Goal: Transaction & Acquisition: Purchase product/service

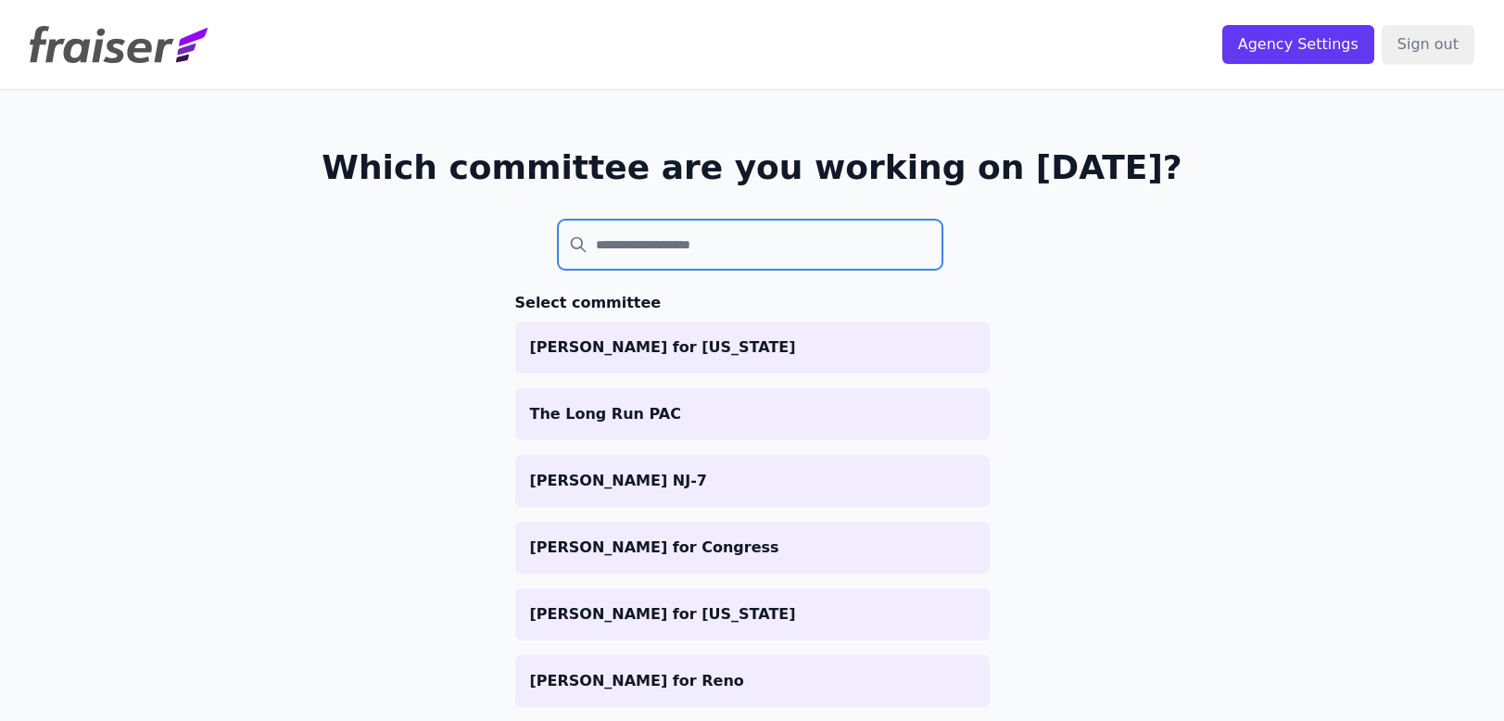
click at [675, 249] on input "search" at bounding box center [750, 245] width 385 height 50
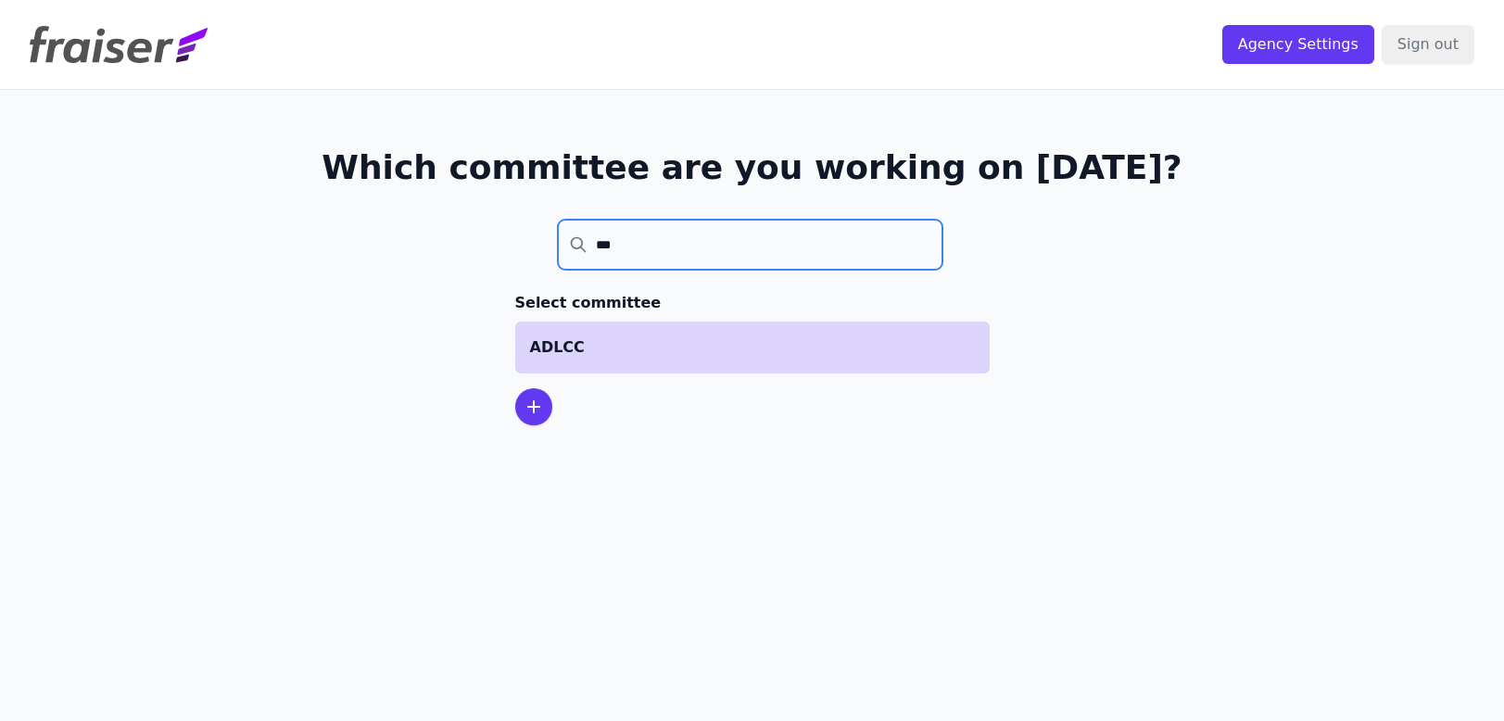
type input "***"
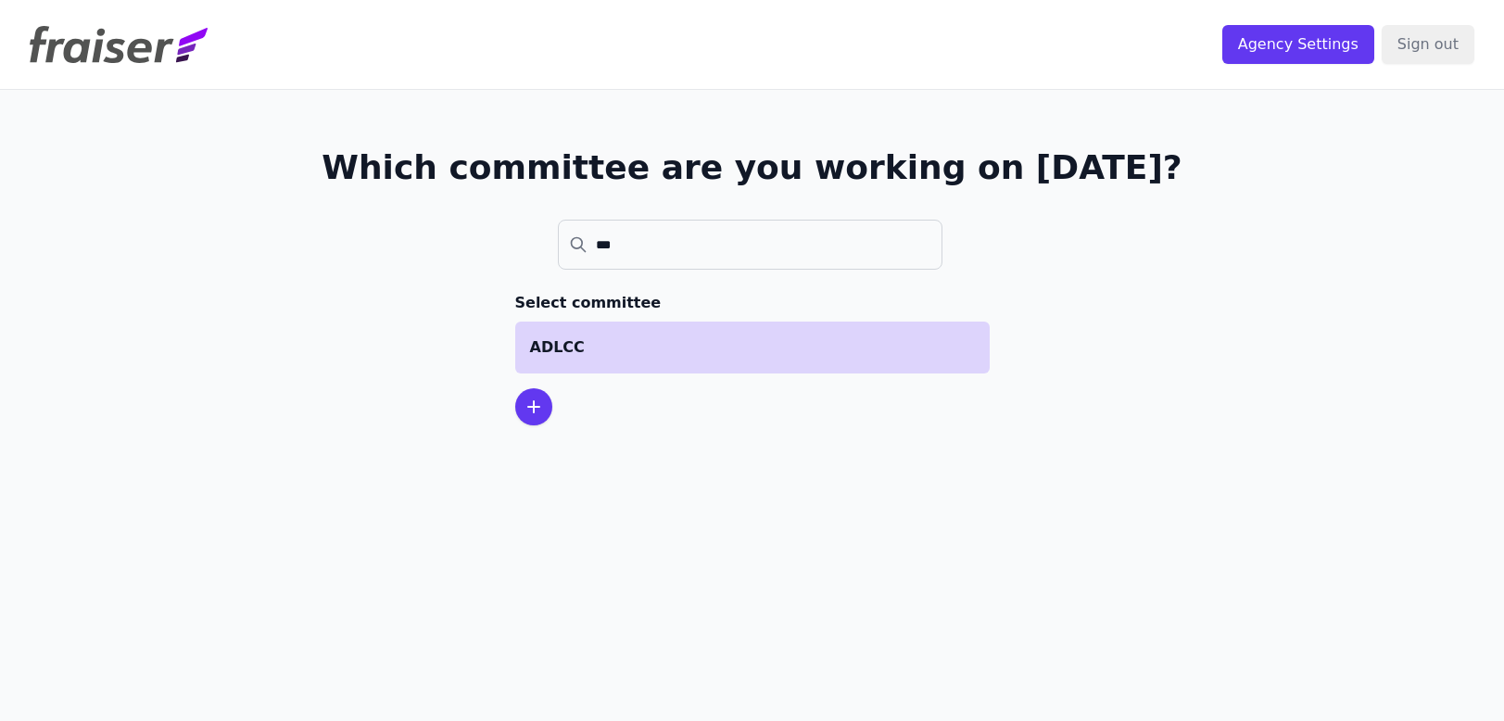
click at [613, 334] on li "ADLCC" at bounding box center [752, 348] width 474 height 52
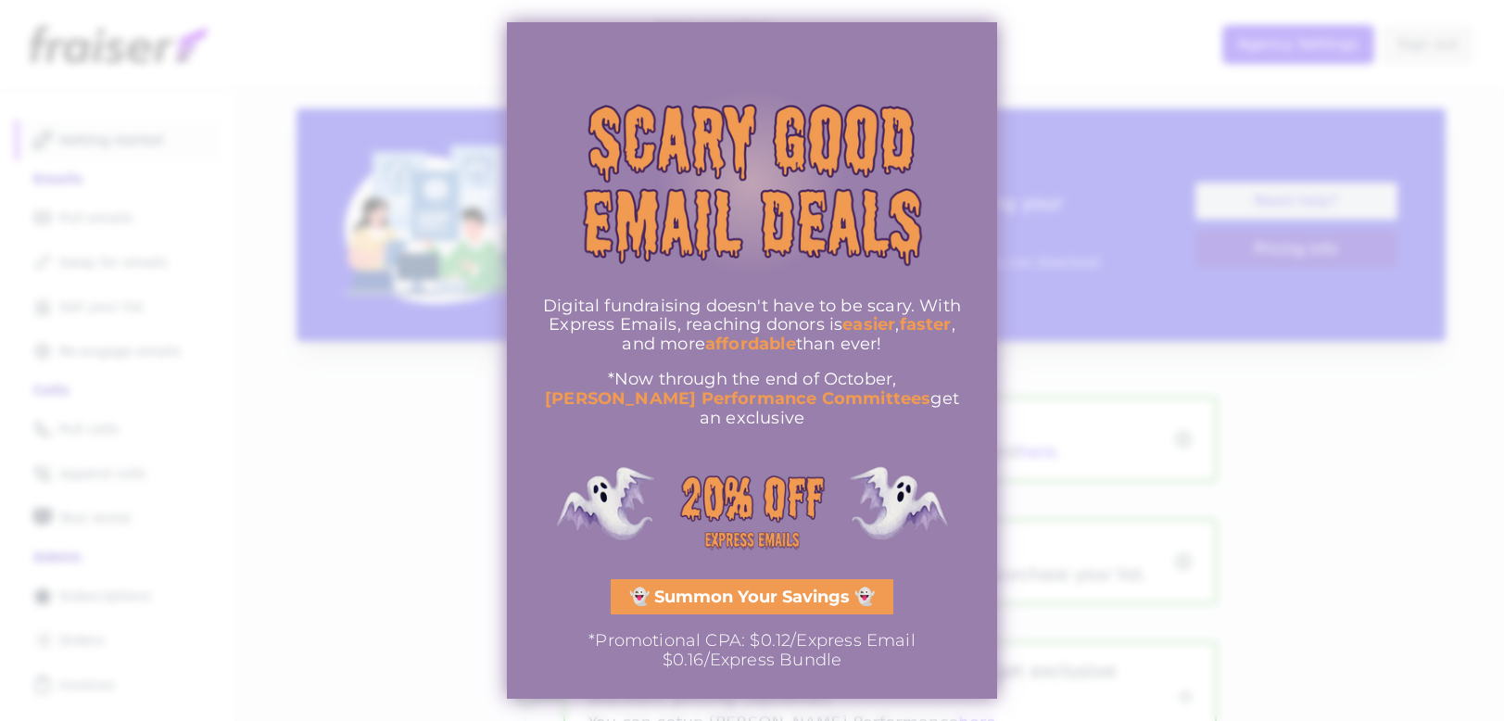
click at [931, 489] on img "information" at bounding box center [752, 509] width 435 height 131
click at [800, 588] on span "👻 Summon Your Savings 👻" at bounding box center [752, 596] width 246 height 17
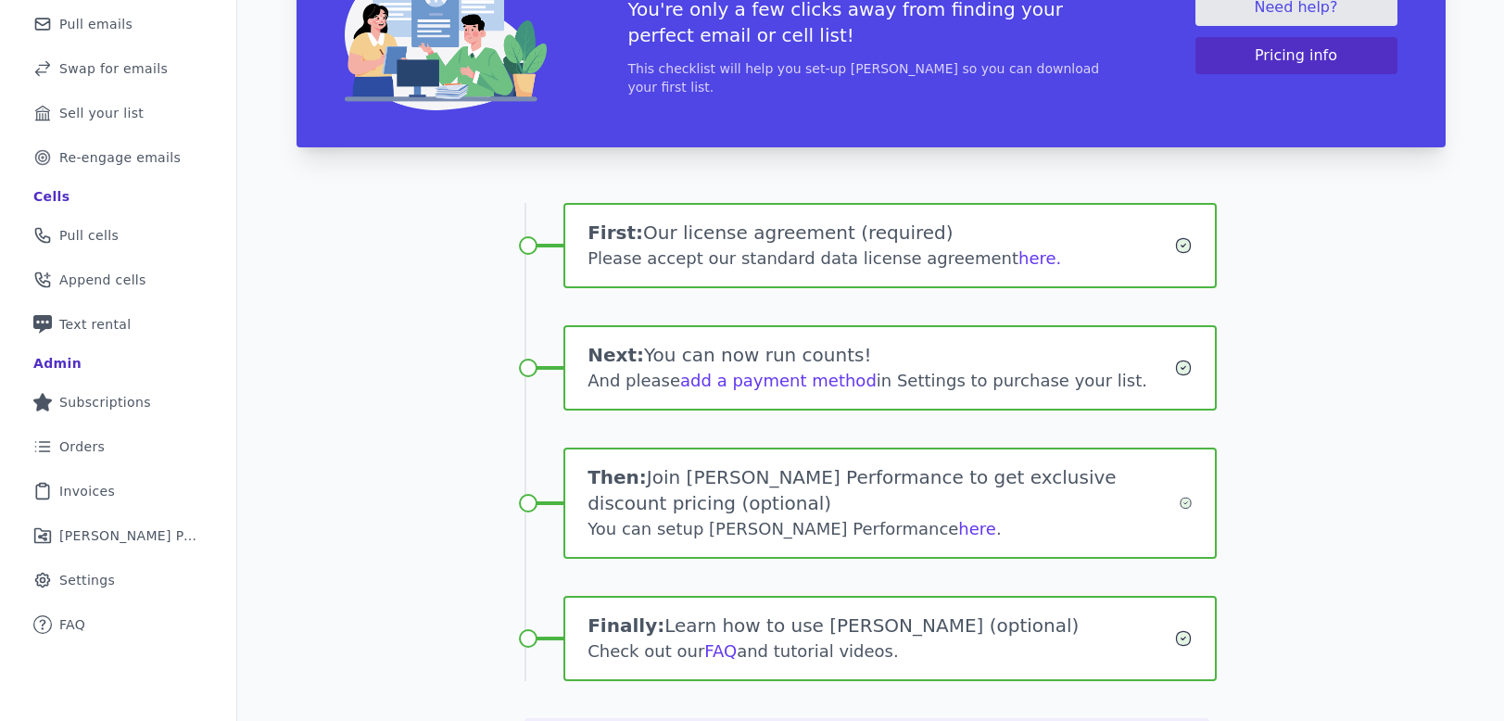
scroll to position [272, 0]
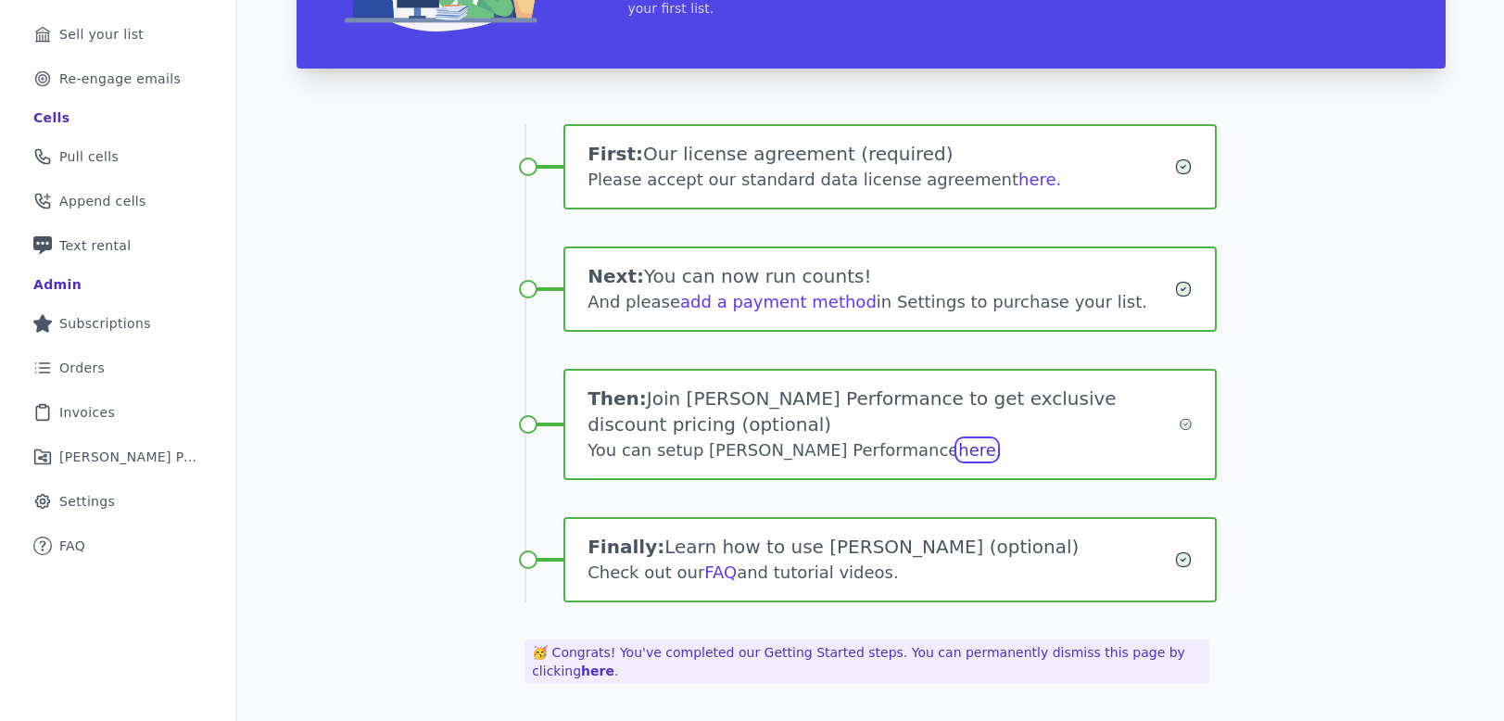
click at [958, 448] on link "here" at bounding box center [977, 449] width 38 height 19
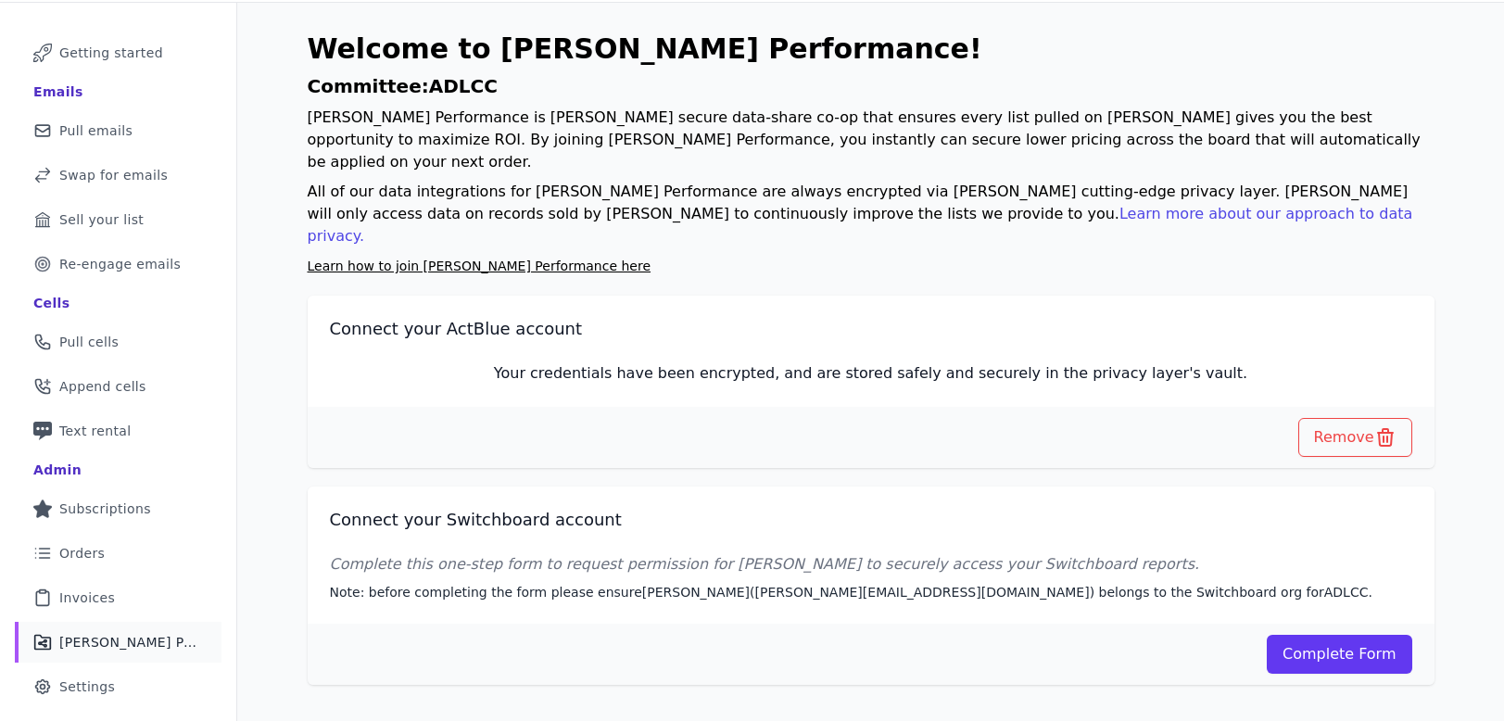
scroll to position [83, 0]
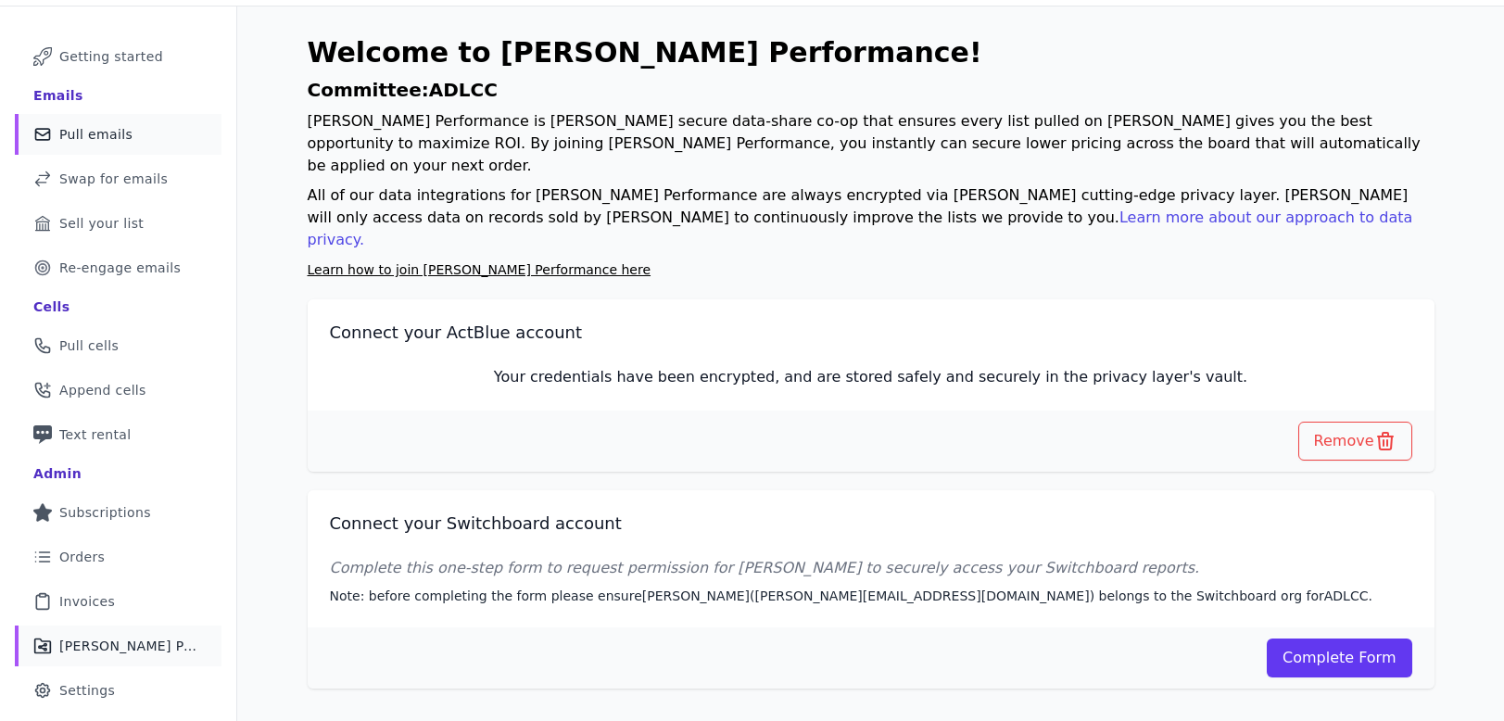
click at [150, 125] on link "Mail Icon Outline of a mail envelope Pull emails" at bounding box center [118, 134] width 207 height 41
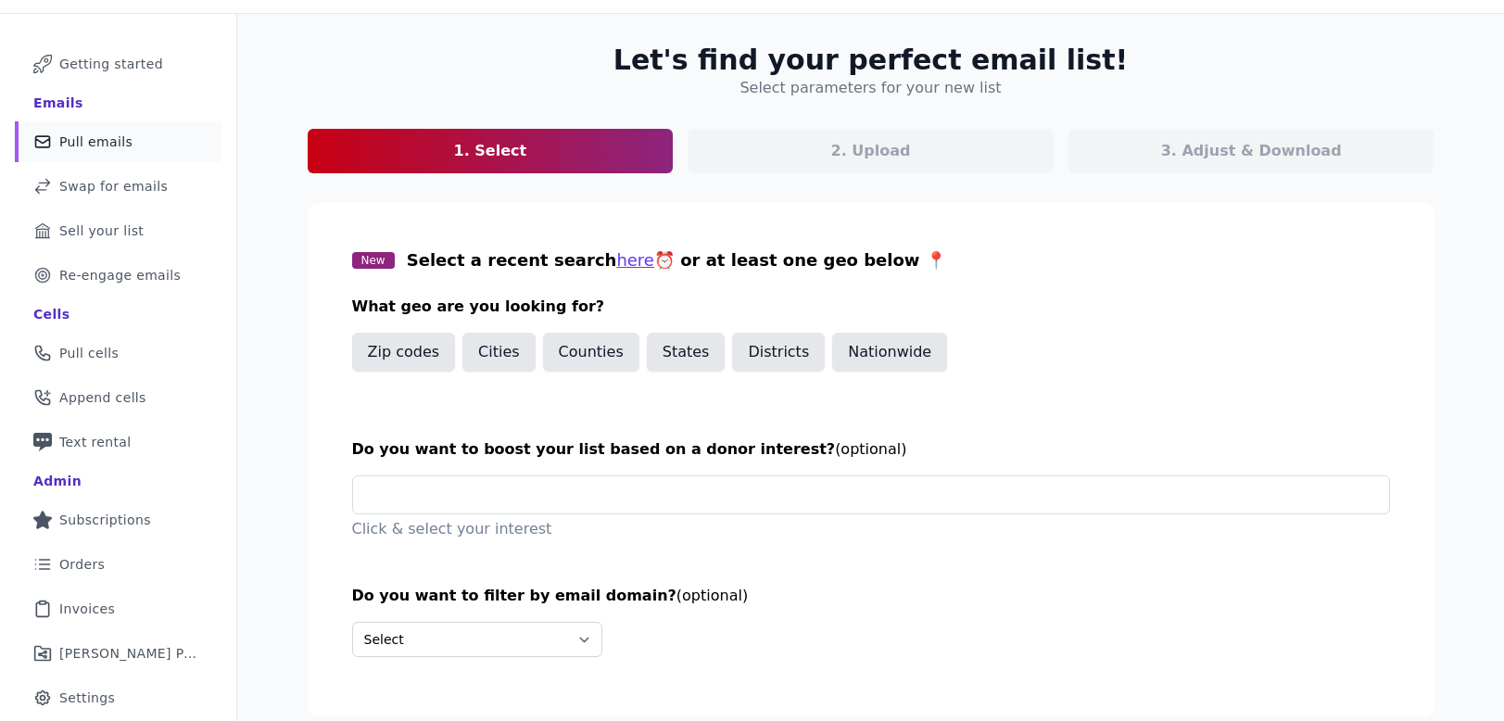
scroll to position [111, 0]
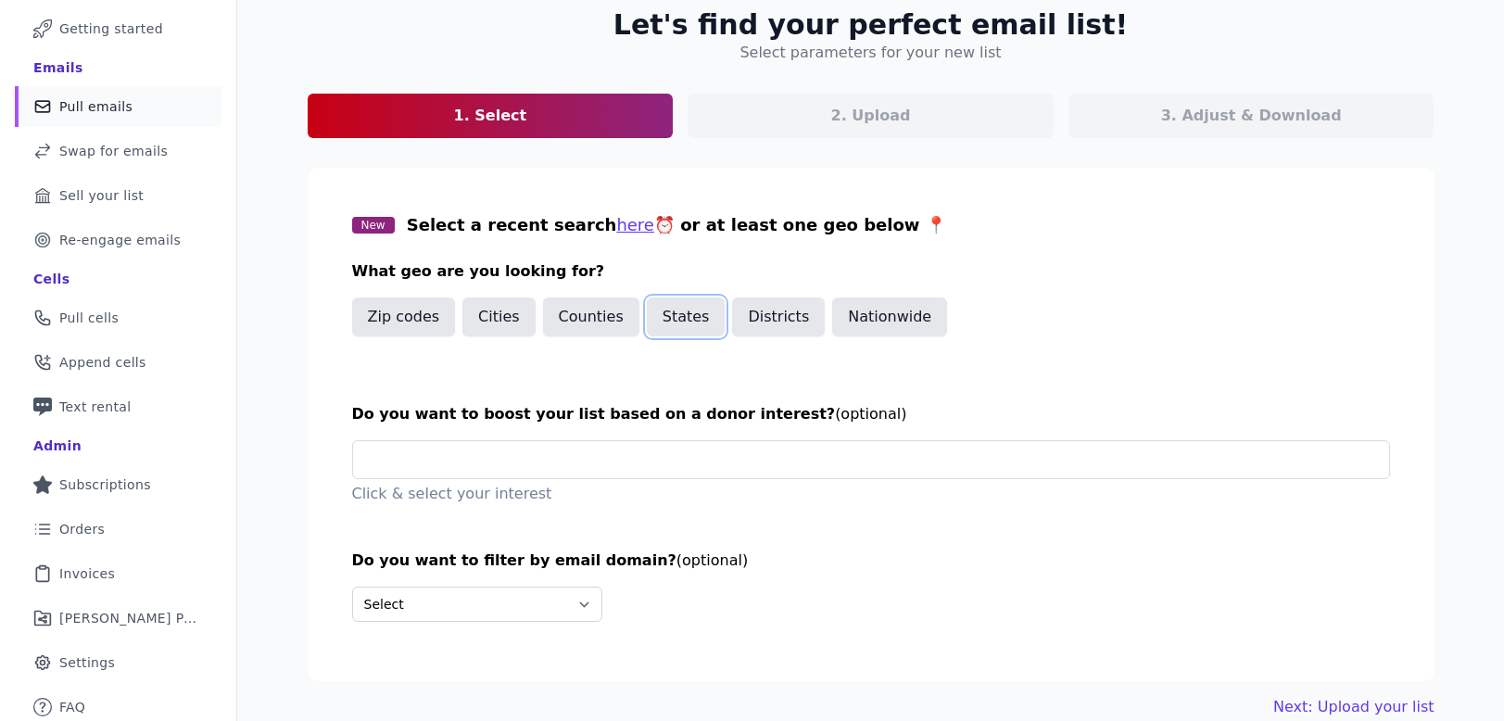
click at [661, 323] on button "States" at bounding box center [686, 316] width 79 height 39
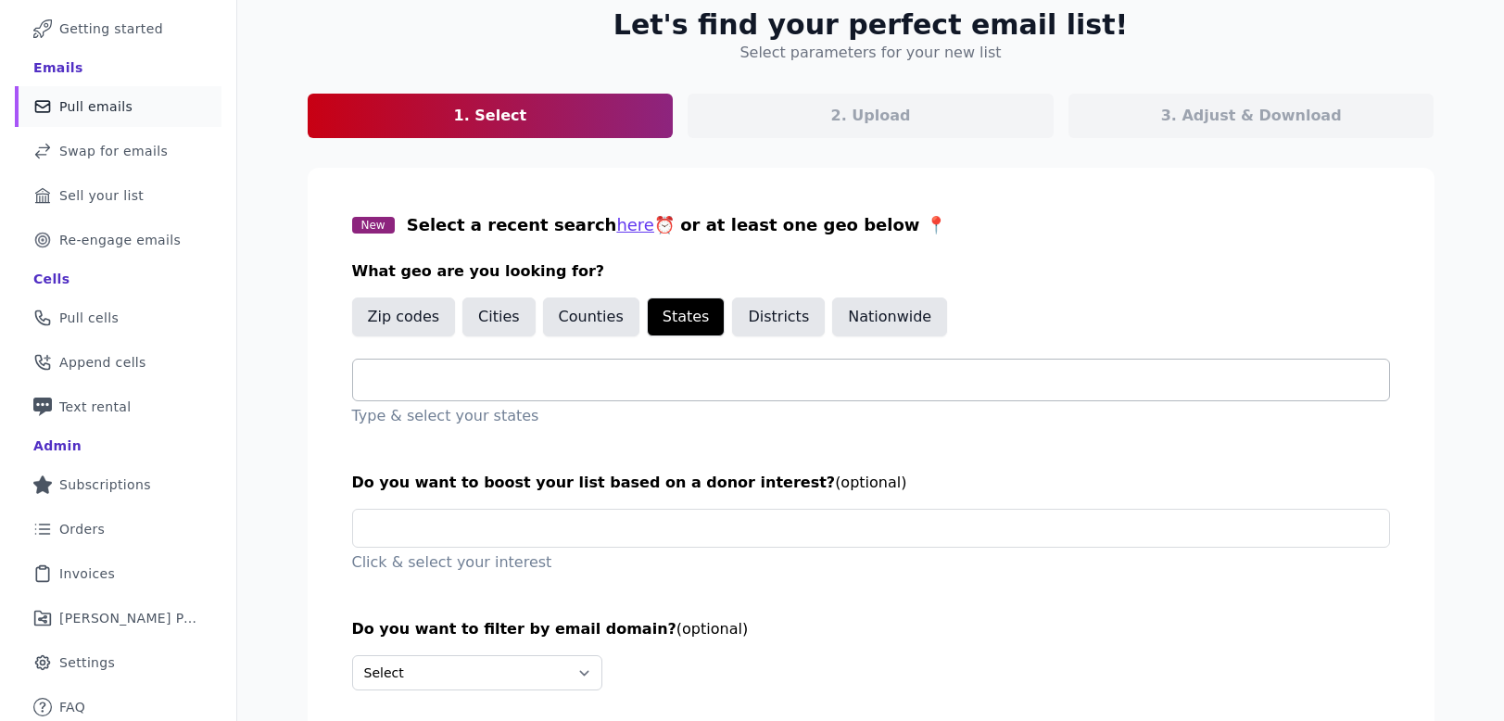
click at [628, 378] on input "text" at bounding box center [878, 380] width 1021 height 22
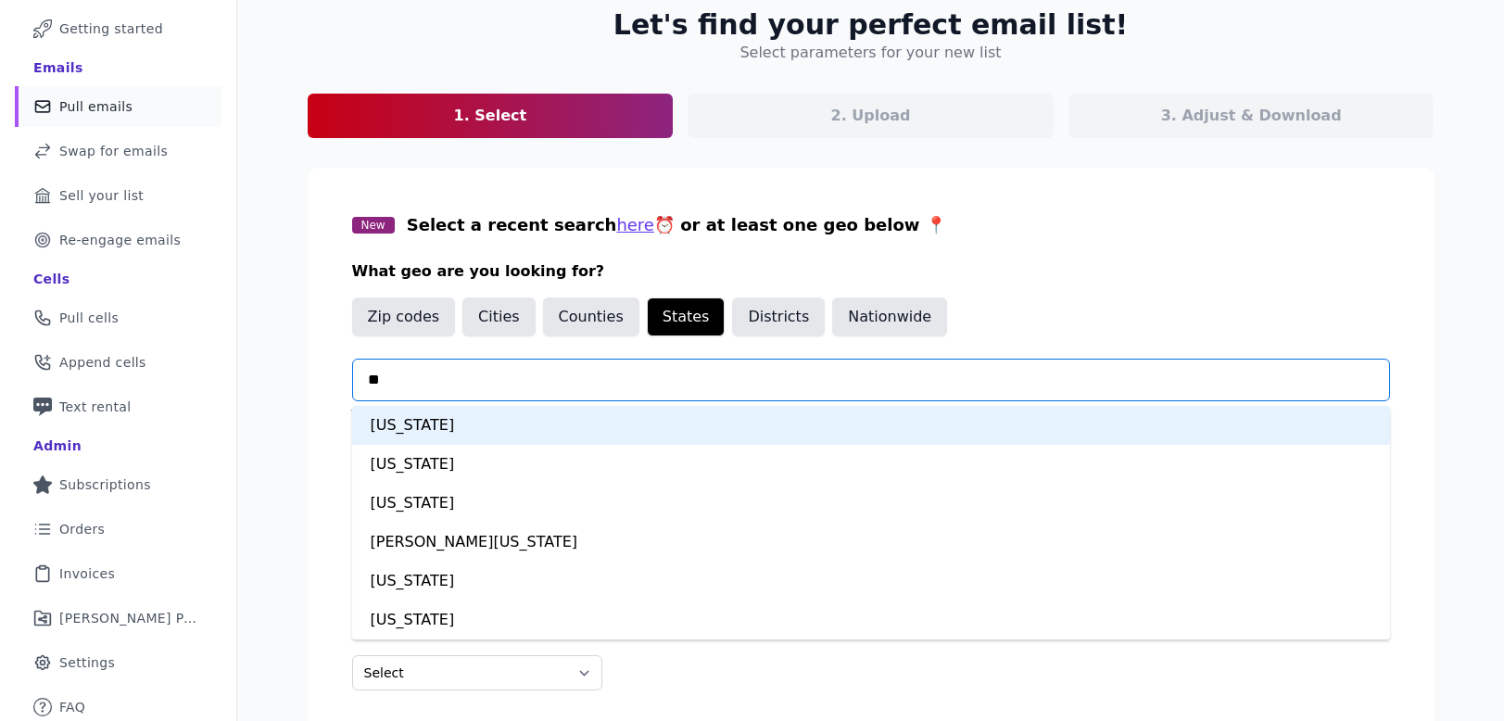
type input "***"
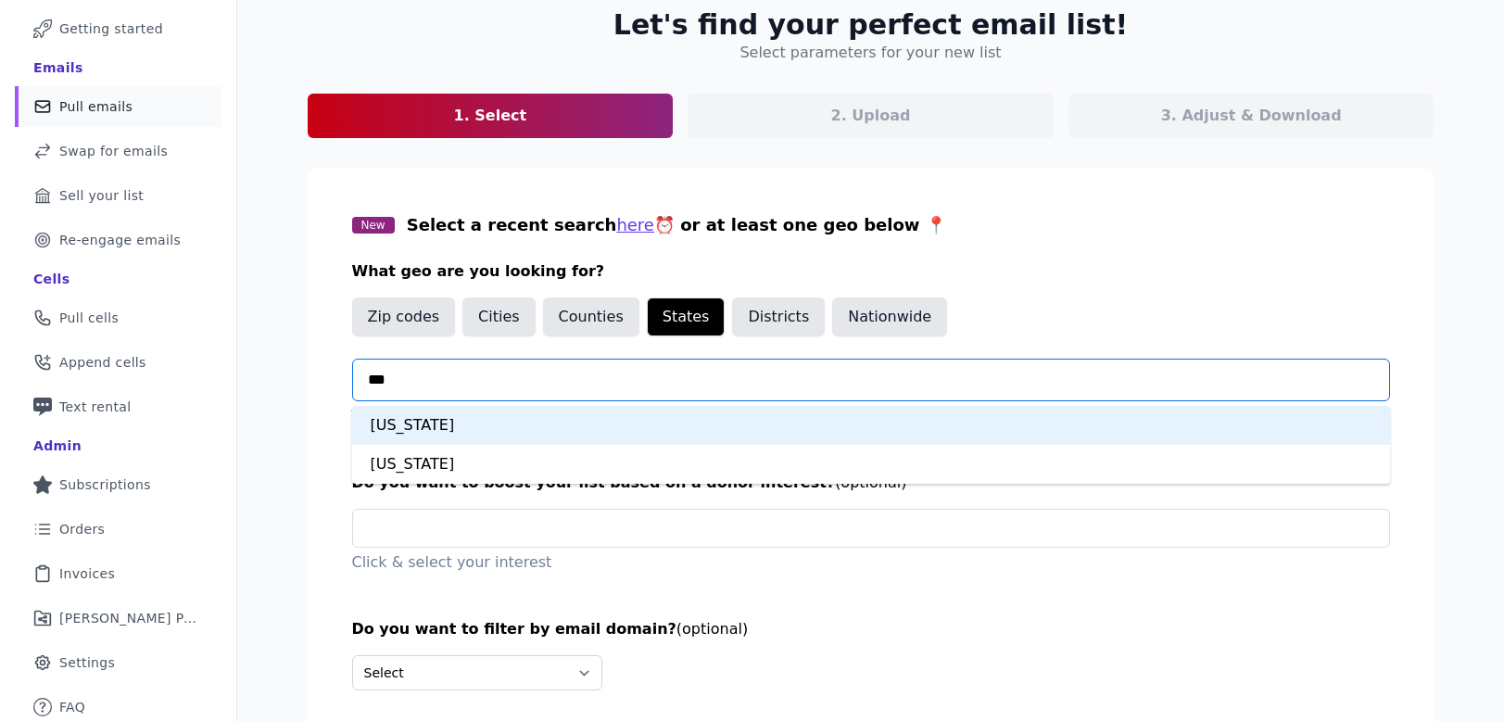
click at [589, 420] on div "Arizona" at bounding box center [871, 425] width 1038 height 39
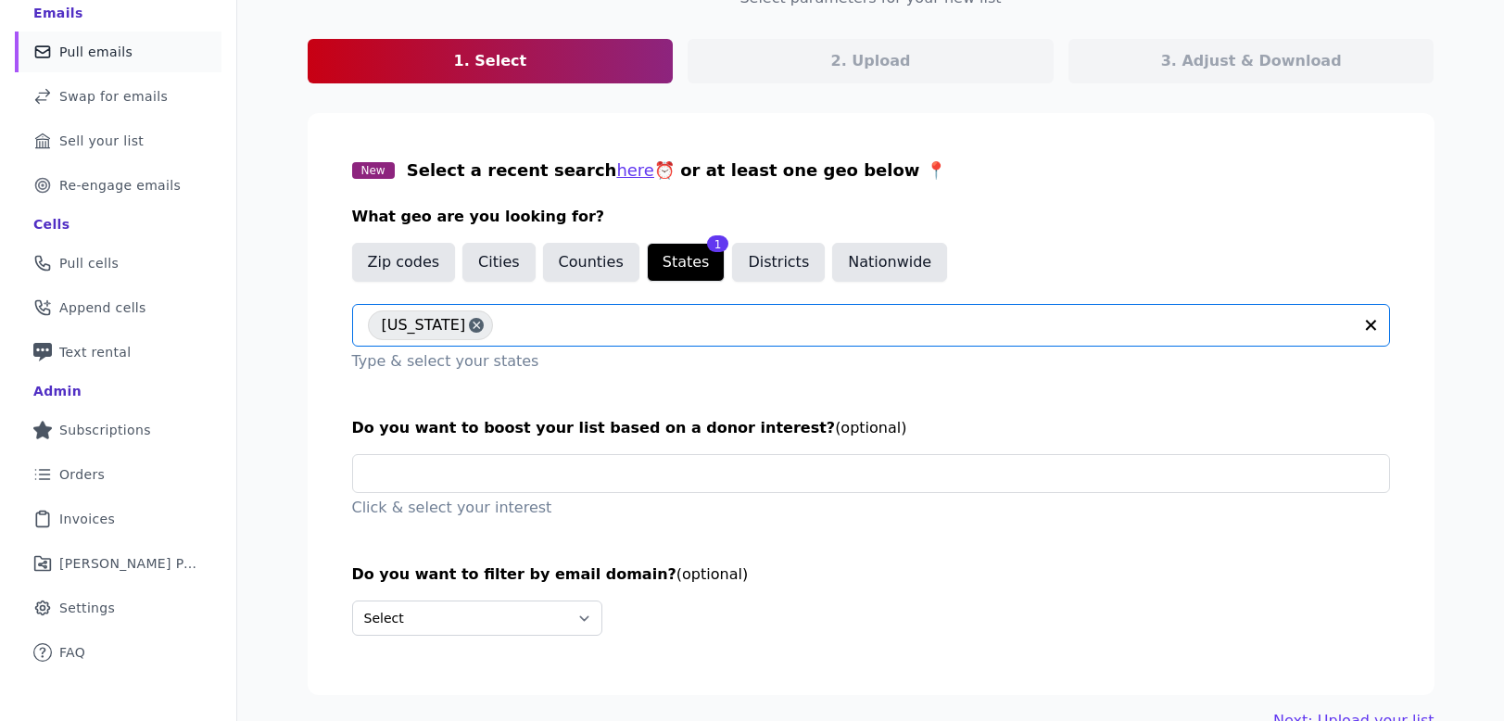
scroll to position [207, 0]
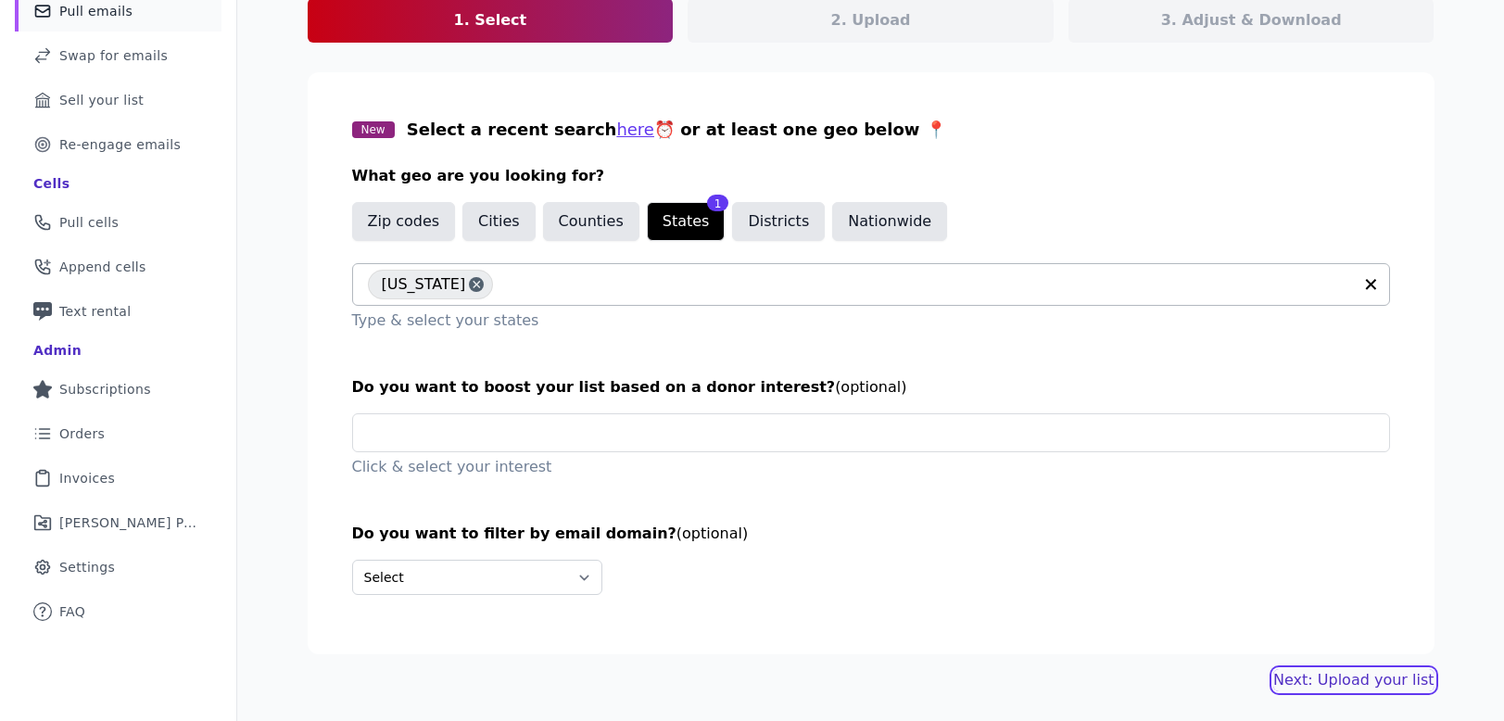
click at [1335, 682] on link "Next: Upload your list" at bounding box center [1353, 680] width 160 height 22
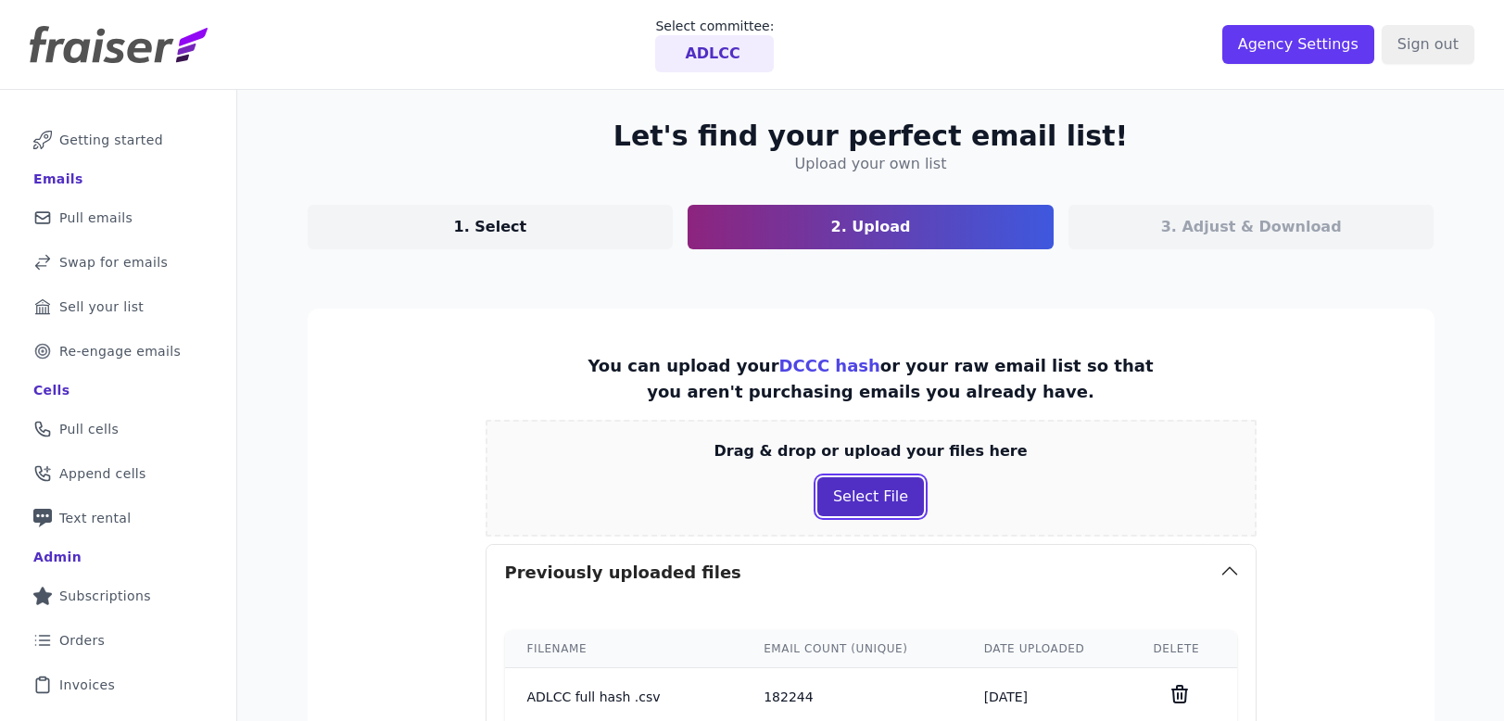
click at [848, 492] on button "Select File" at bounding box center [870, 496] width 107 height 39
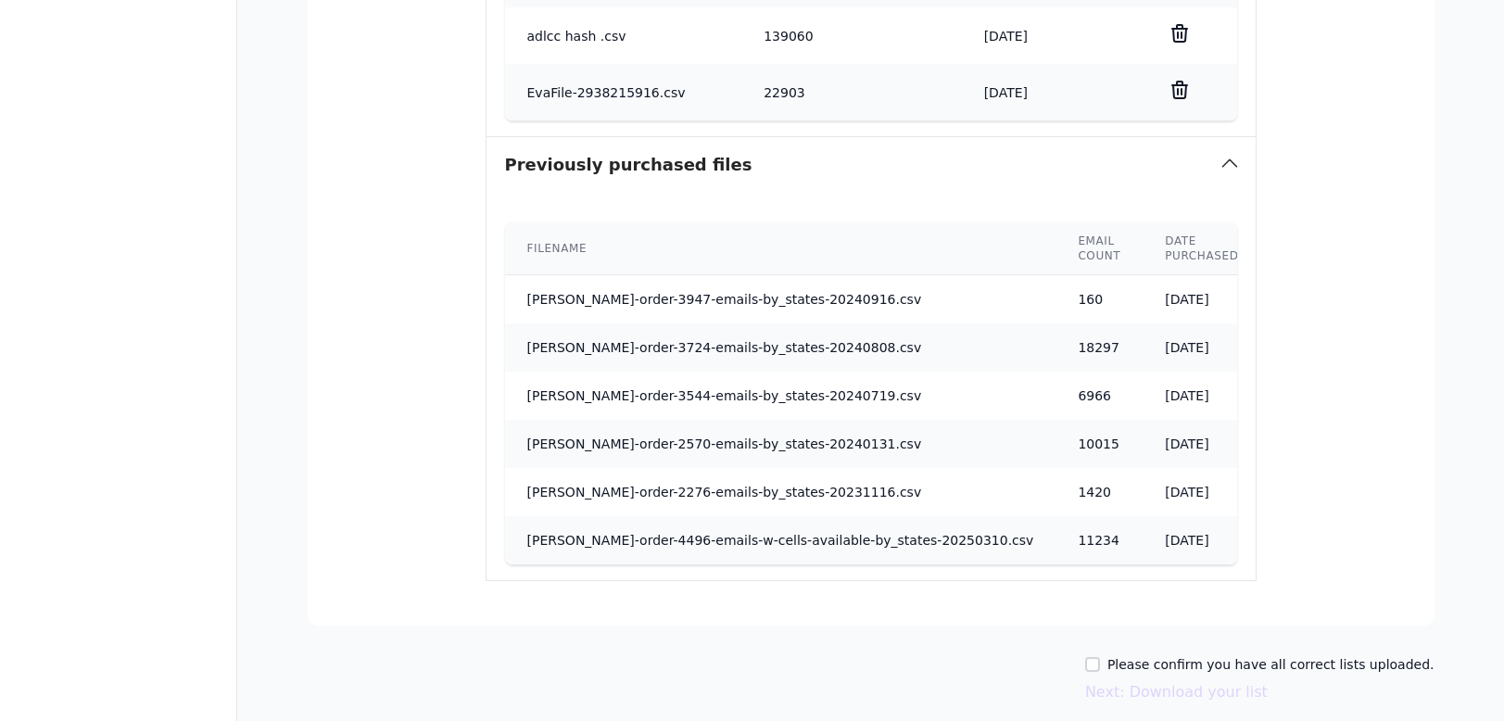
scroll to position [945, 0]
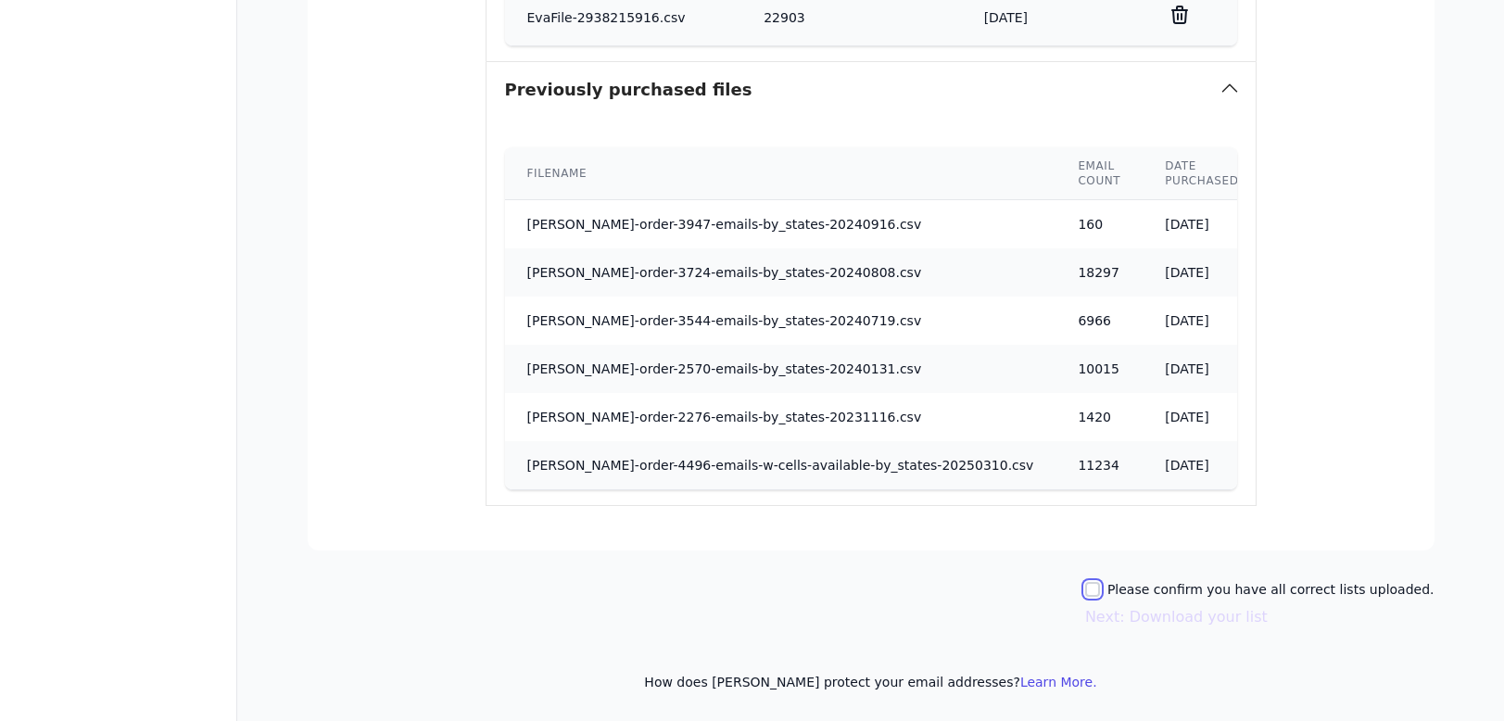
click at [1100, 588] on input "Please confirm you have all correct lists uploaded." at bounding box center [1092, 589] width 15 height 15
checkbox input "true"
click at [1137, 612] on button "Next: Download your list" at bounding box center [1176, 617] width 183 height 22
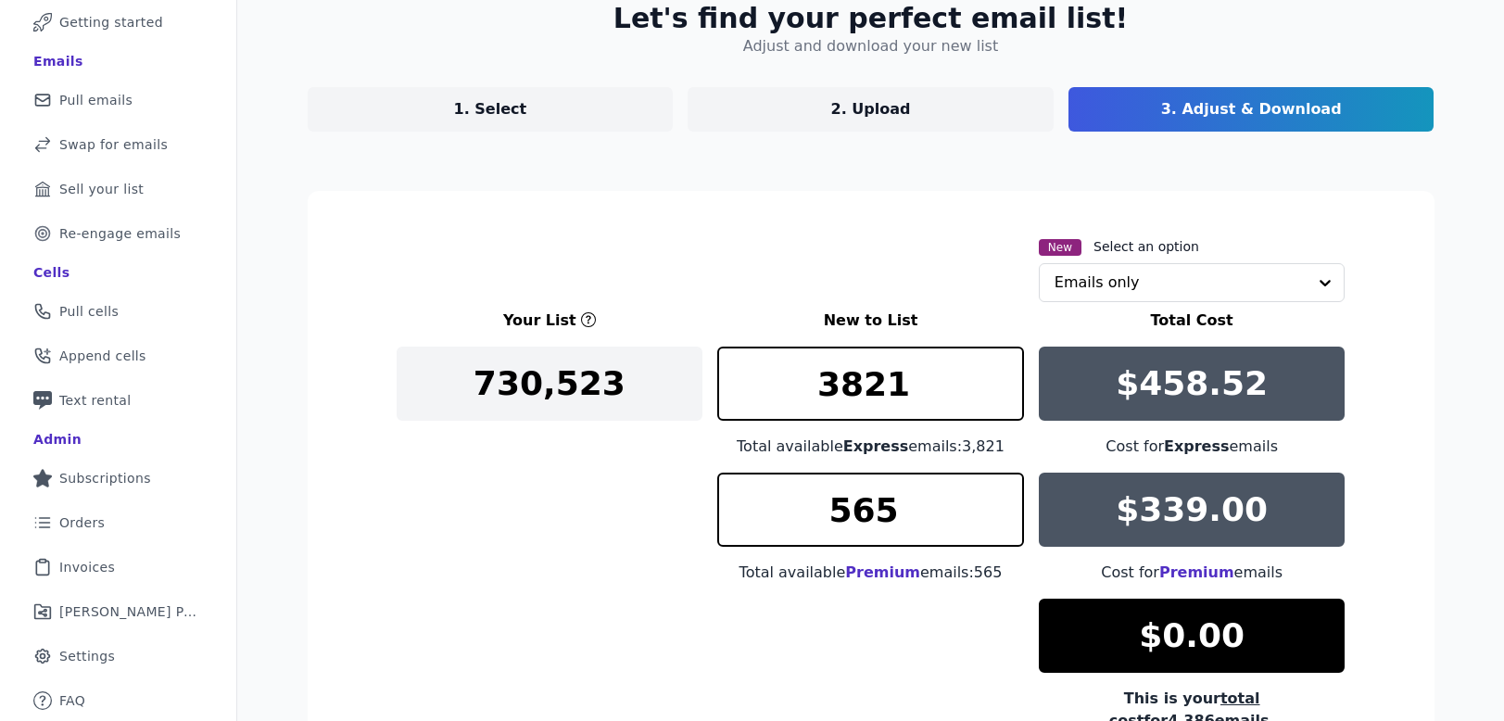
scroll to position [343, 0]
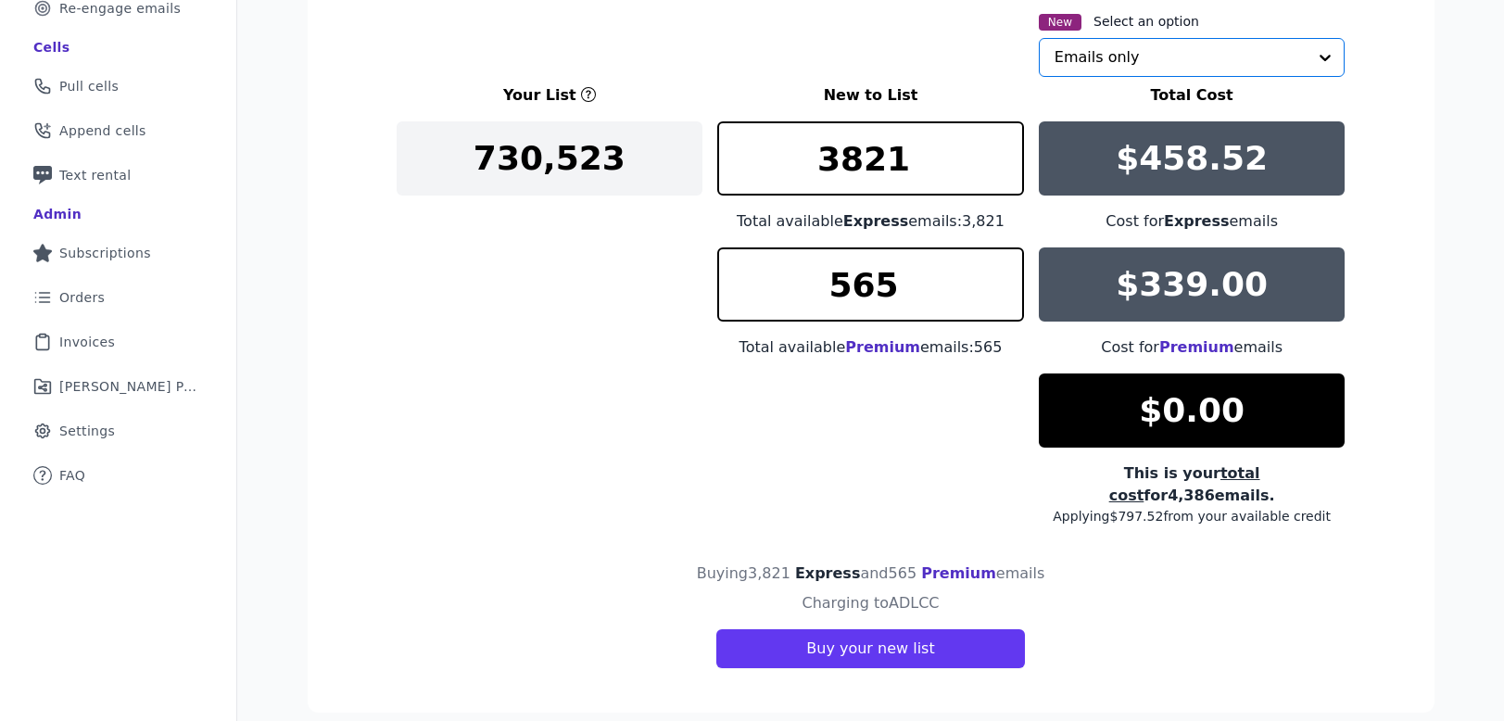
click at [1153, 55] on input "text" at bounding box center [1180, 57] width 253 height 37
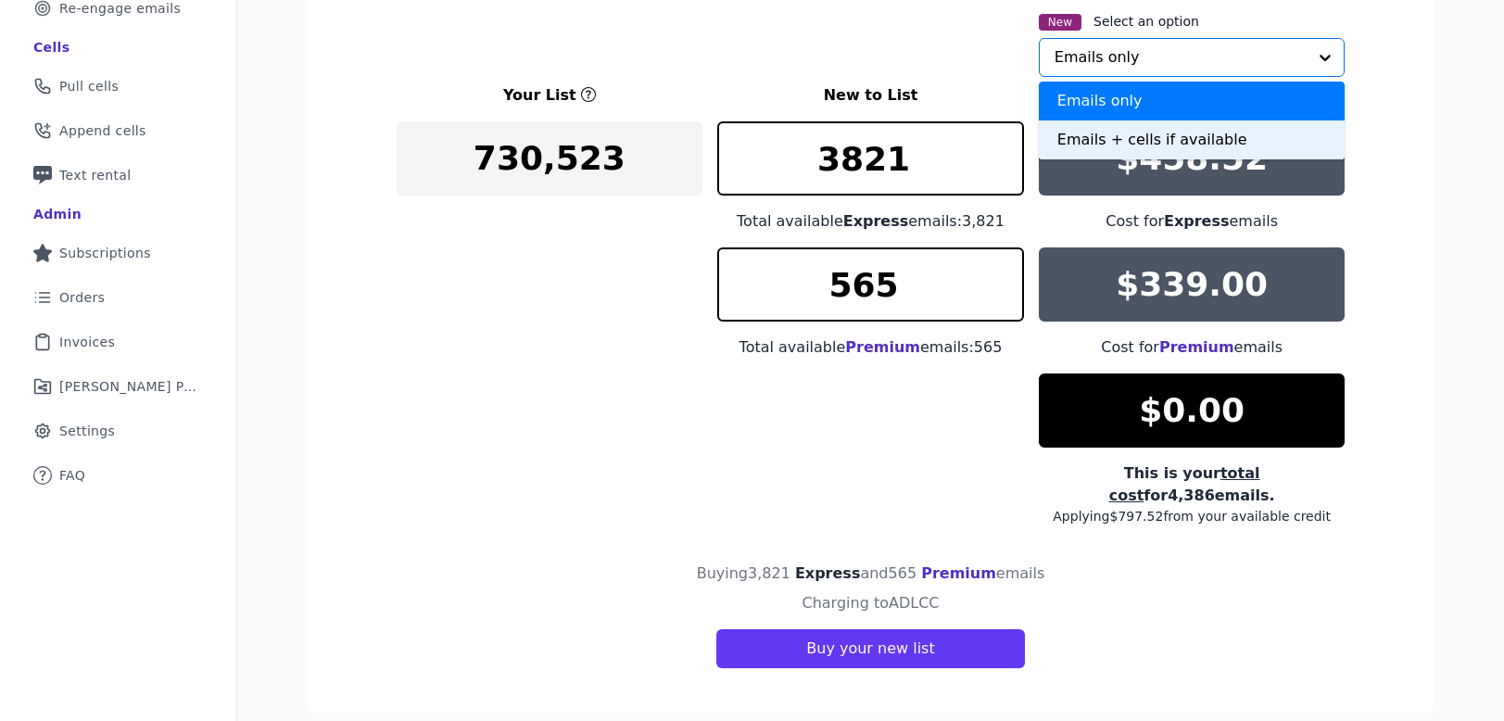
click at [1141, 134] on div "Emails + cells if available" at bounding box center [1192, 139] width 307 height 39
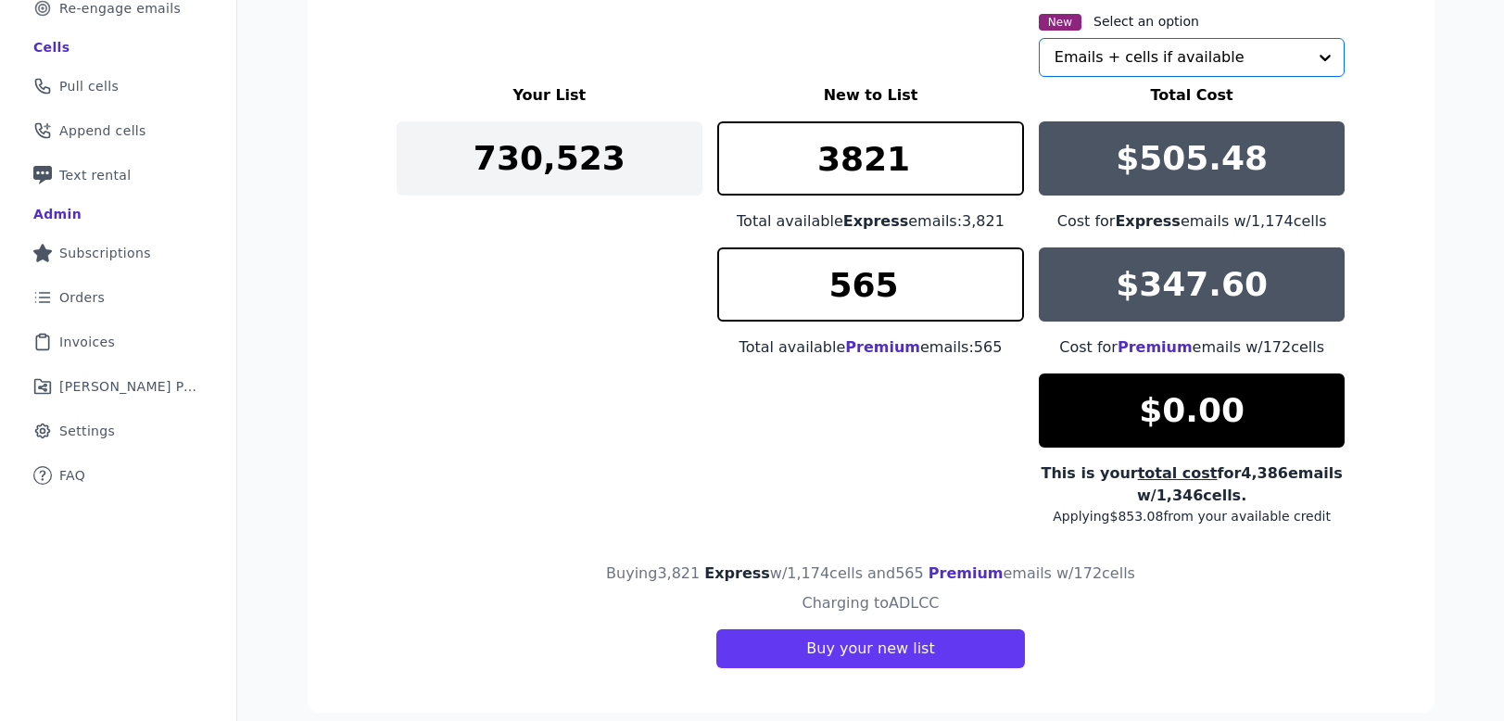
scroll to position [365, 0]
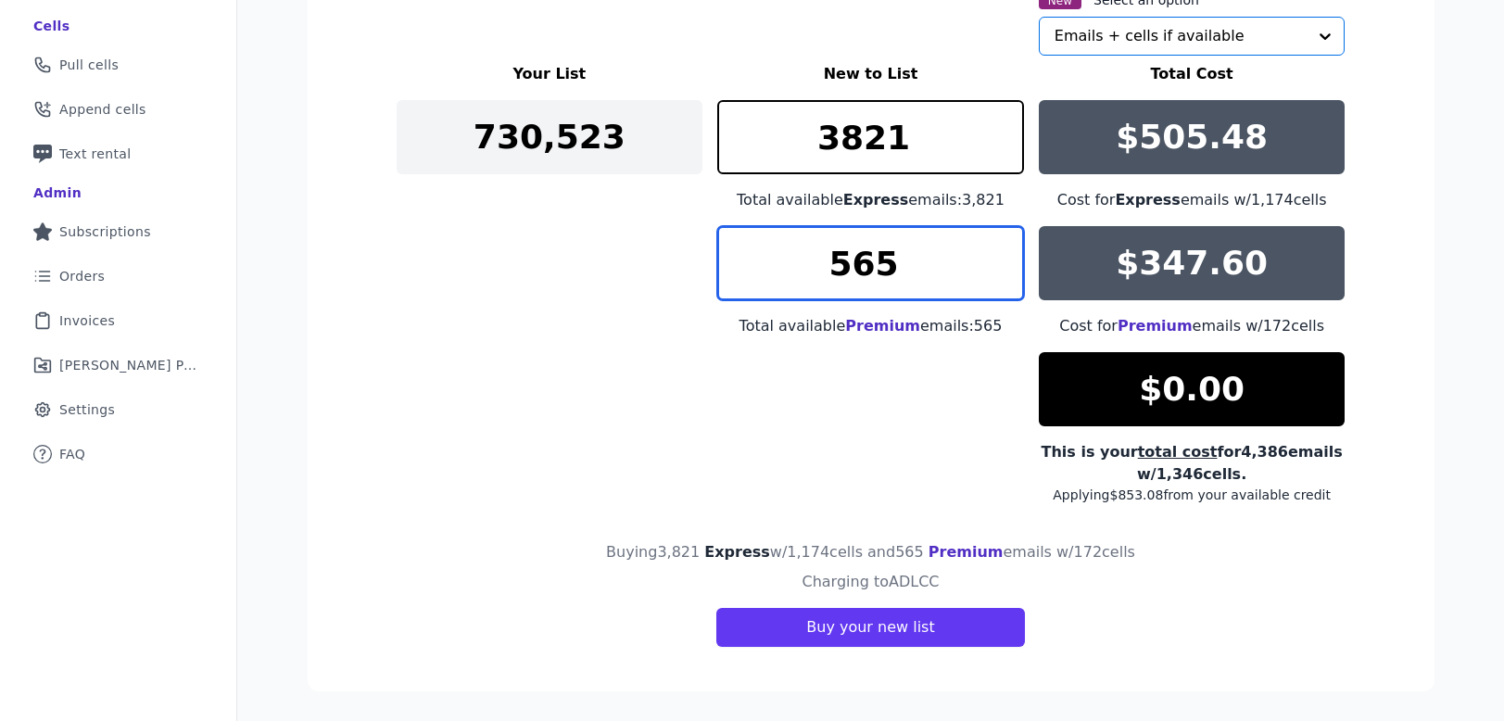
click at [1004, 252] on input "565" at bounding box center [870, 263] width 307 height 74
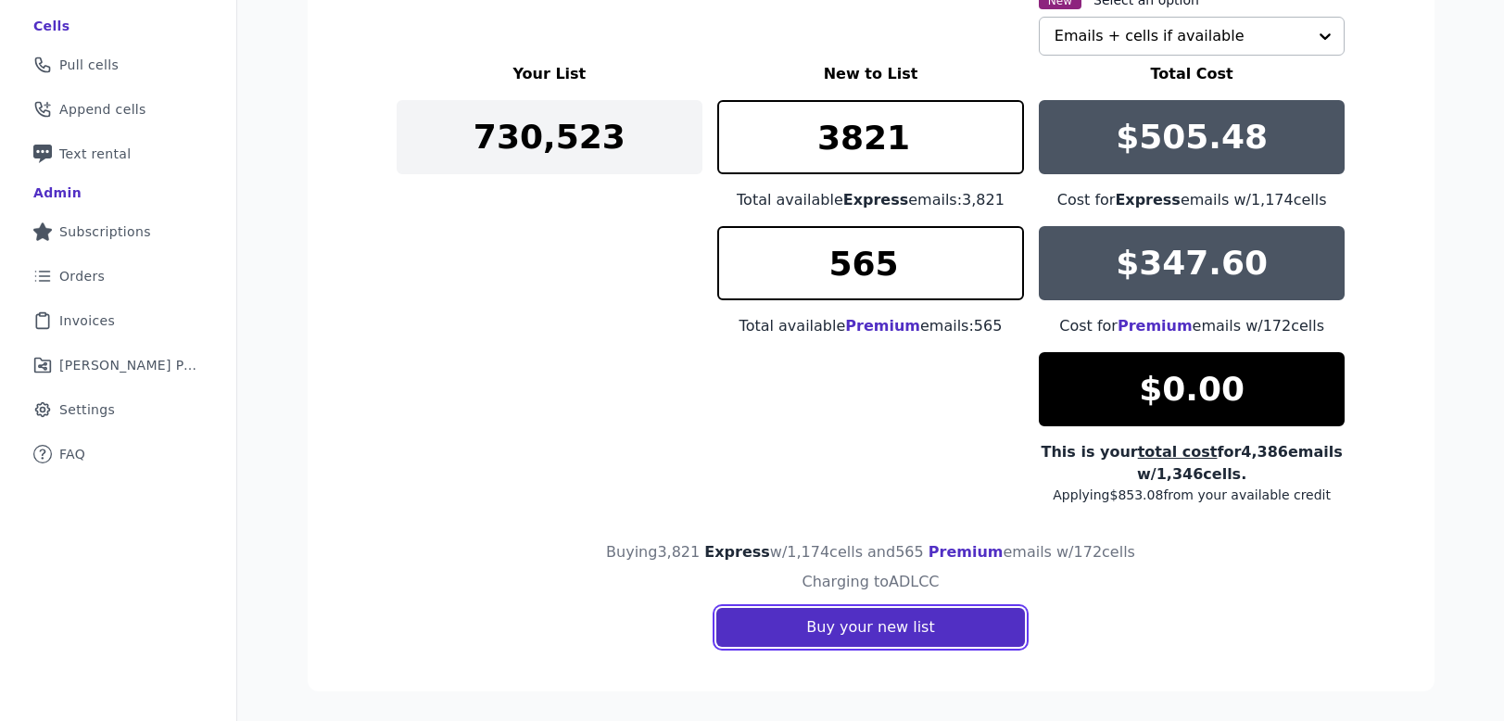
click at [854, 628] on button "Buy your new list" at bounding box center [870, 627] width 308 height 39
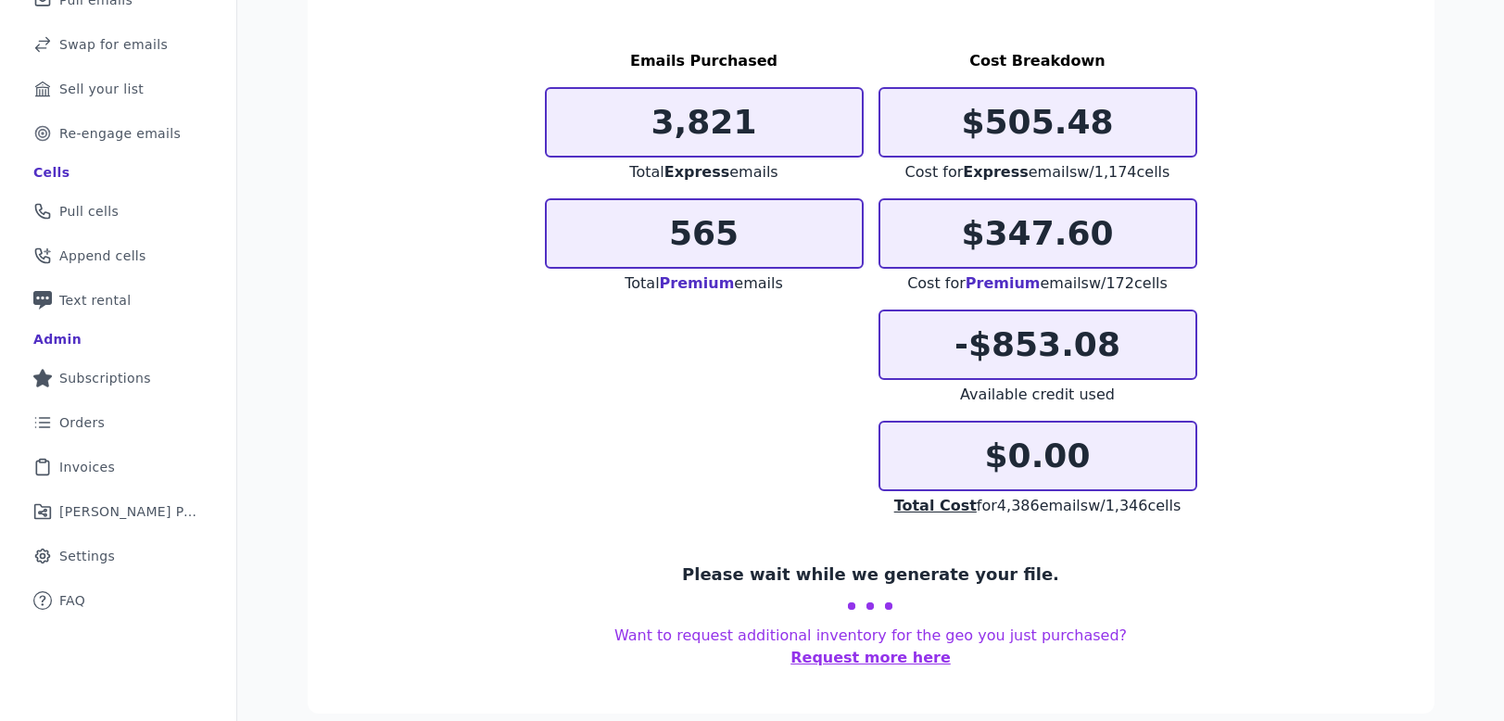
scroll to position [194, 0]
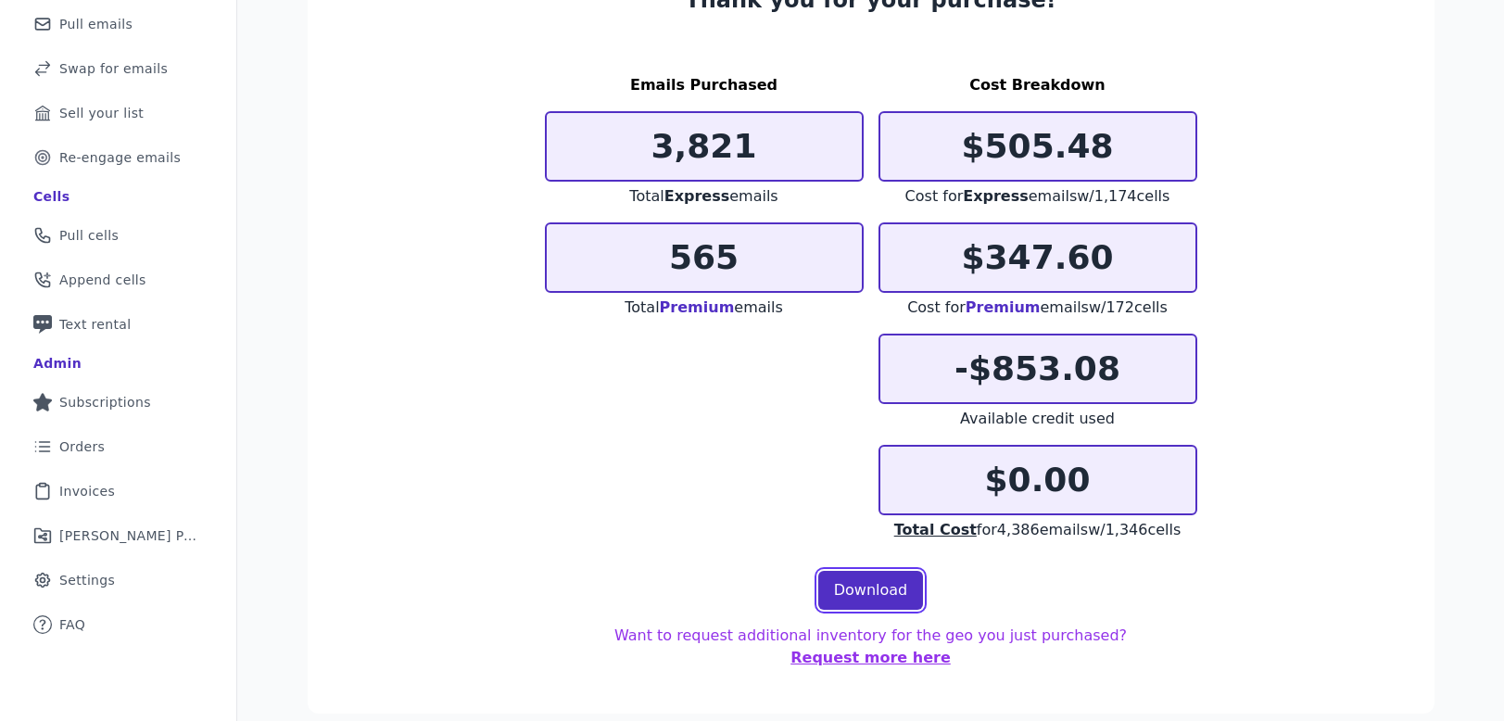
click at [860, 599] on link "Download" at bounding box center [871, 590] width 106 height 39
